Goal: Information Seeking & Learning: Learn about a topic

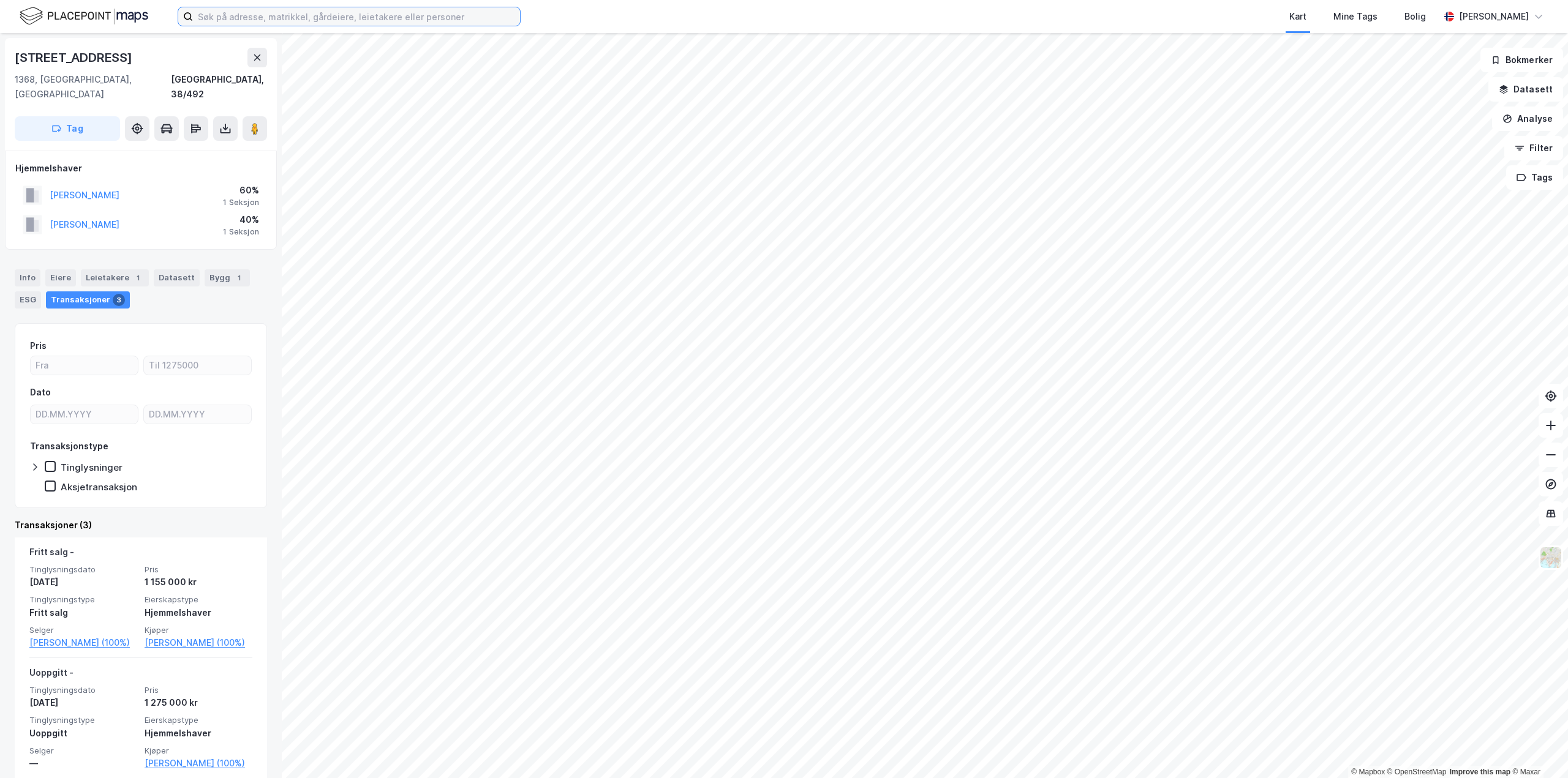
click at [248, 16] on input at bounding box center [356, 16] width 327 height 19
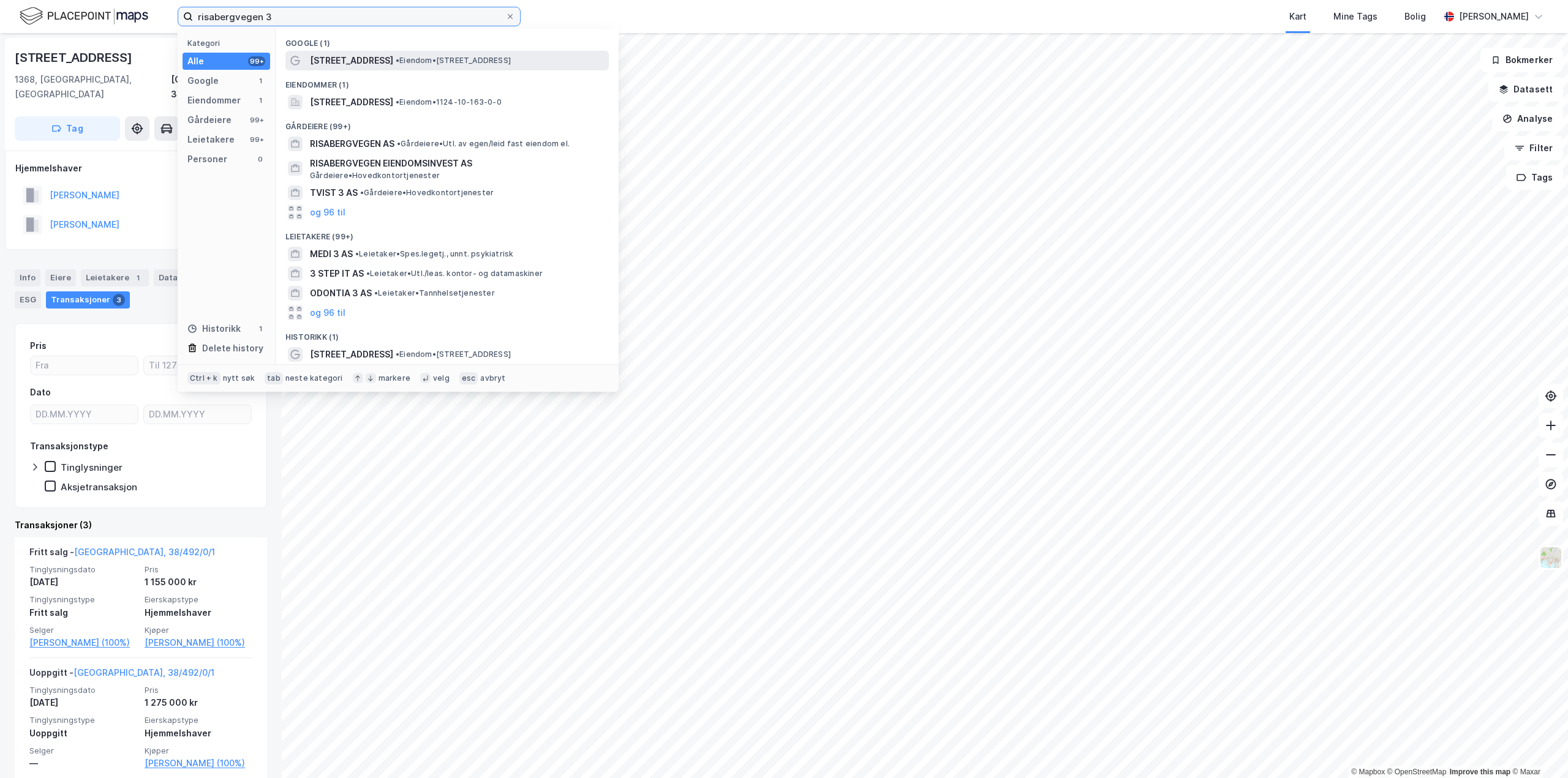
type input "risabergvegen 3"
click at [358, 57] on span "[STREET_ADDRESS]" at bounding box center [352, 61] width 83 height 15
